Goal: Find specific page/section: Find specific page/section

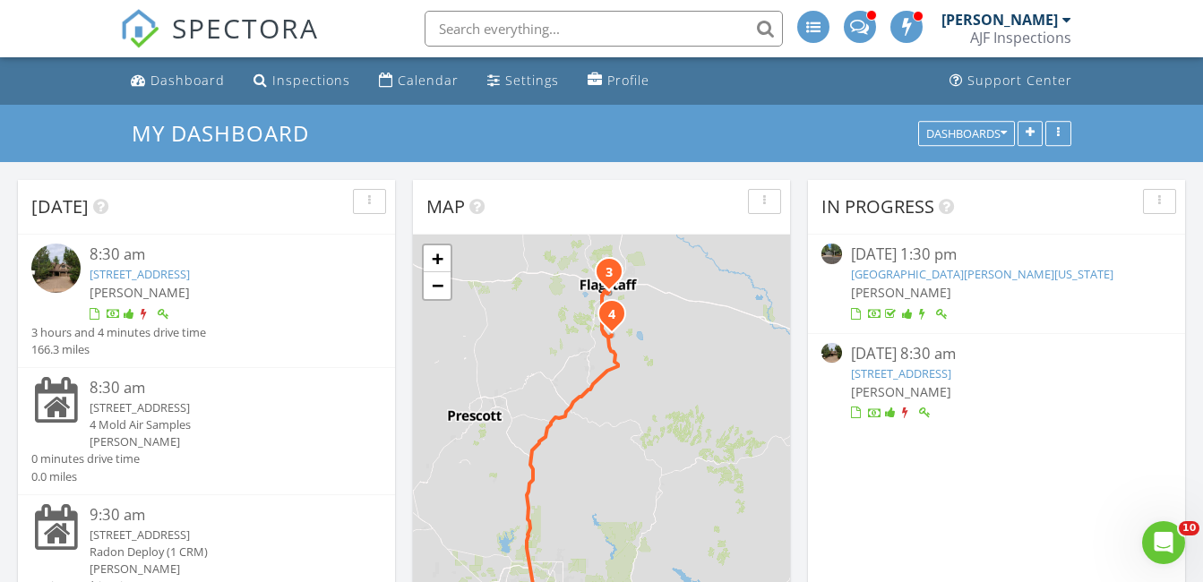
click at [65, 283] on img at bounding box center [55, 268] width 49 height 49
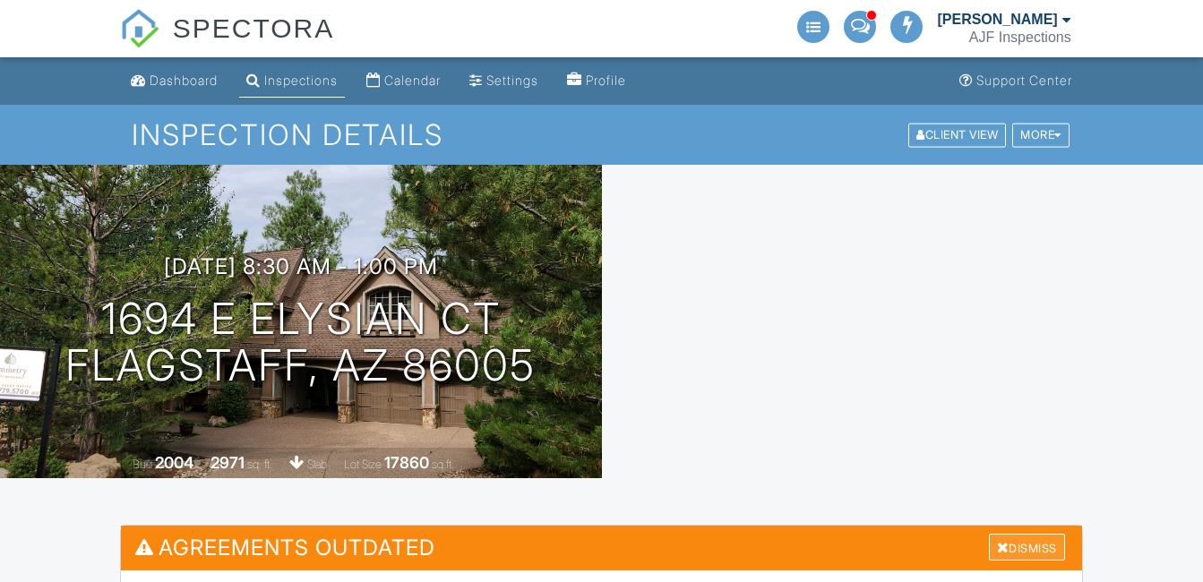
click at [1034, 546] on div "Dismiss" at bounding box center [1027, 548] width 76 height 28
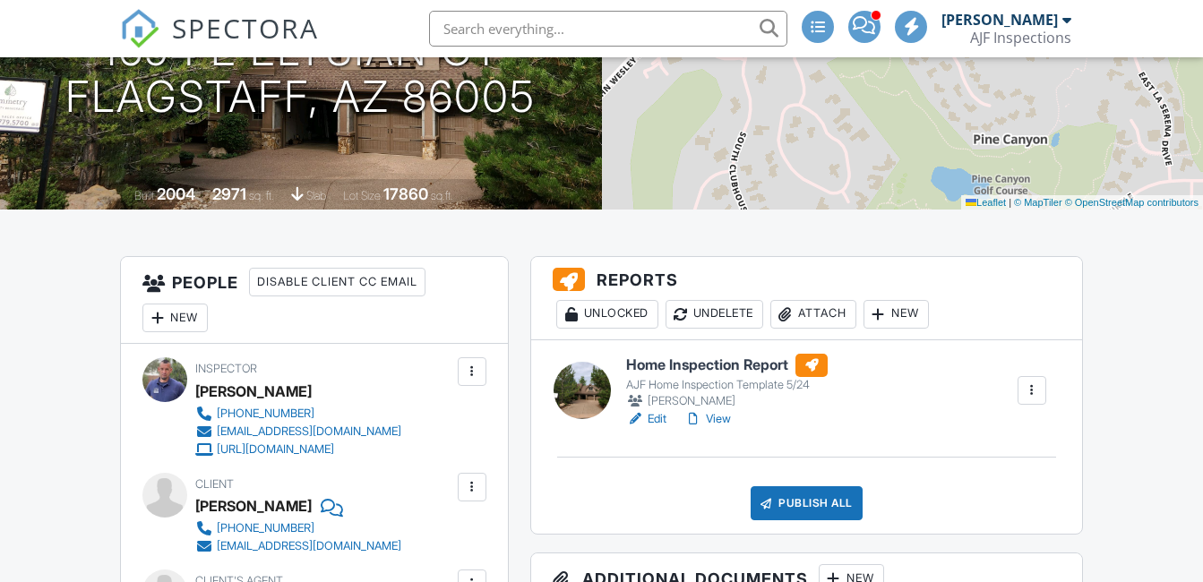
click at [713, 419] on link "View" at bounding box center [708, 419] width 47 height 18
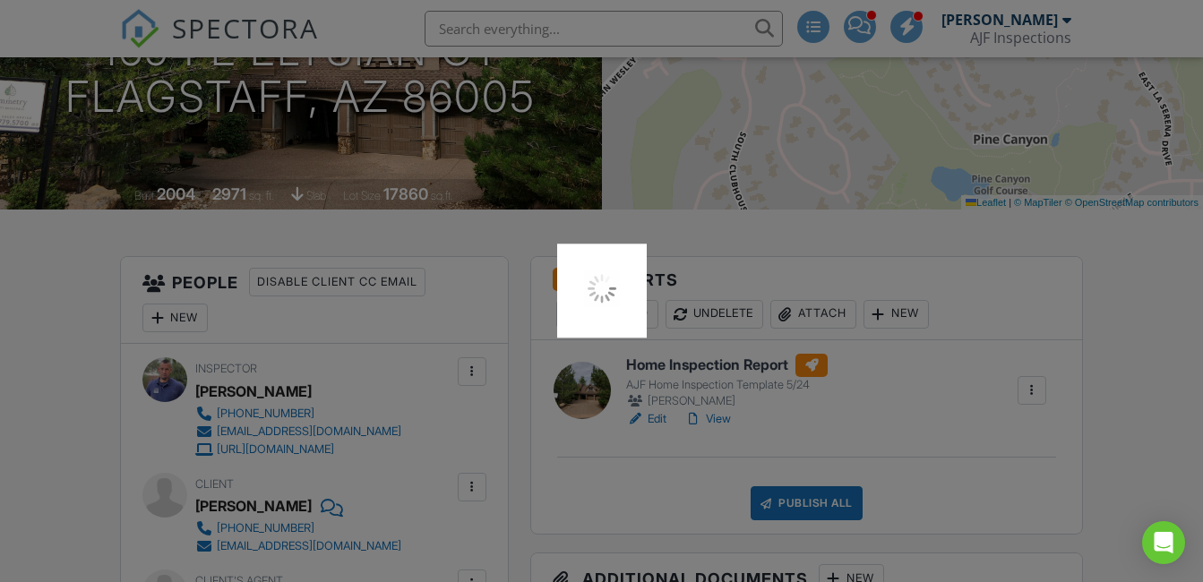
scroll to position [268, 0]
